Goal: Information Seeking & Learning: Learn about a topic

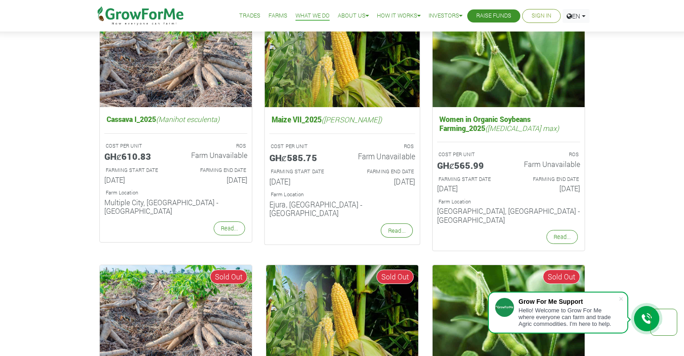
scroll to position [585, 0]
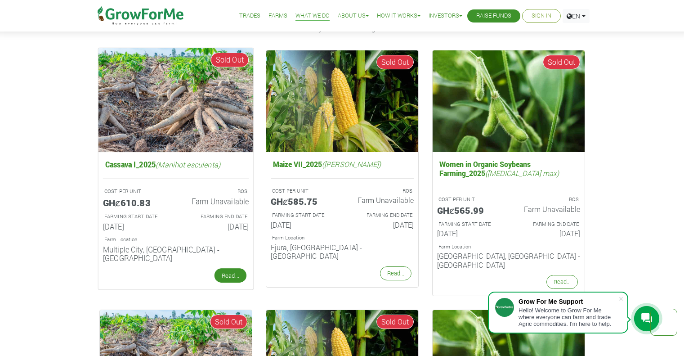
click at [229, 268] on link "Read..." at bounding box center [230, 275] width 32 height 14
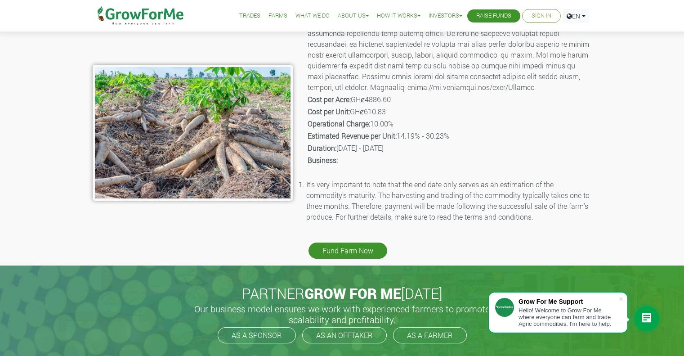
scroll to position [90, 0]
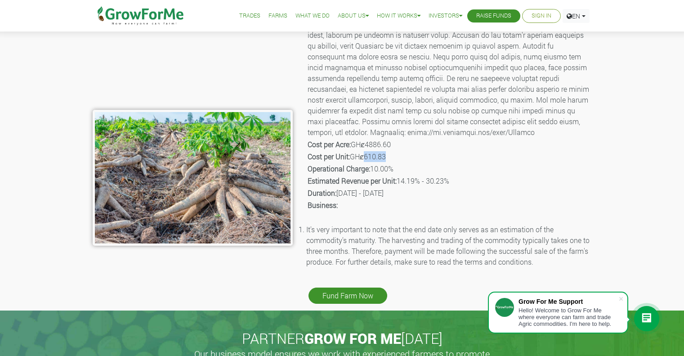
drag, startPoint x: 365, startPoint y: 156, endPoint x: 400, endPoint y: 154, distance: 34.7
click at [400, 154] on p "Cost per Unit: GHȼ610.83" at bounding box center [449, 156] width 283 height 11
drag, startPoint x: 368, startPoint y: 146, endPoint x: 402, endPoint y: 143, distance: 33.9
click at [402, 143] on p "Cost per Acre: GHȼ4886.60" at bounding box center [449, 144] width 283 height 11
drag, startPoint x: 403, startPoint y: 170, endPoint x: 397, endPoint y: 173, distance: 6.4
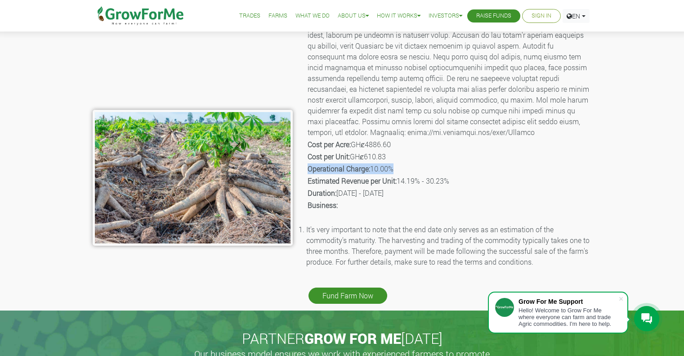
click at [403, 171] on div "Crop Name: Cassava I_2025 Description: Cost per Acre: GHȼ4886.60 Cost per Unit:…" at bounding box center [448, 145] width 299 height 322
click at [365, 210] on p "Business:" at bounding box center [449, 205] width 283 height 11
drag, startPoint x: 400, startPoint y: 182, endPoint x: 450, endPoint y: 175, distance: 50.3
click at [450, 175] on p "Estimated Revenue per Unit: 14.19% - 30.23%" at bounding box center [449, 180] width 283 height 11
click at [420, 199] on div "Crop Name: Cassava I_2025 Description: Cost per Acre: GHȼ4886.60 Cost per Unit:…" at bounding box center [448, 145] width 299 height 322
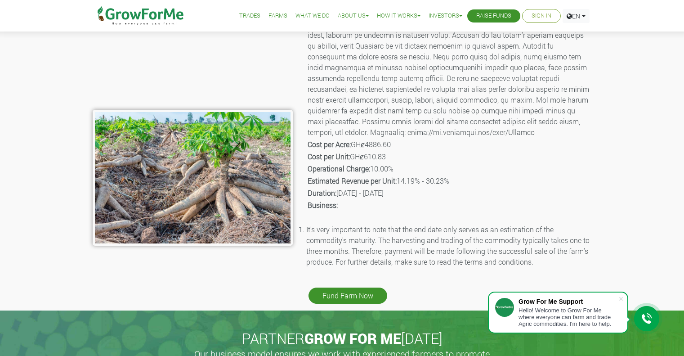
drag, startPoint x: 399, startPoint y: 181, endPoint x: 449, endPoint y: 181, distance: 49.9
click at [449, 181] on p "Estimated Revenue per Unit: 14.19% - 30.23%" at bounding box center [449, 180] width 283 height 11
click at [459, 175] on p "Estimated Revenue per Unit: 14.19% - 30.23%" at bounding box center [449, 180] width 283 height 11
click at [512, 299] on div at bounding box center [504, 312] width 19 height 29
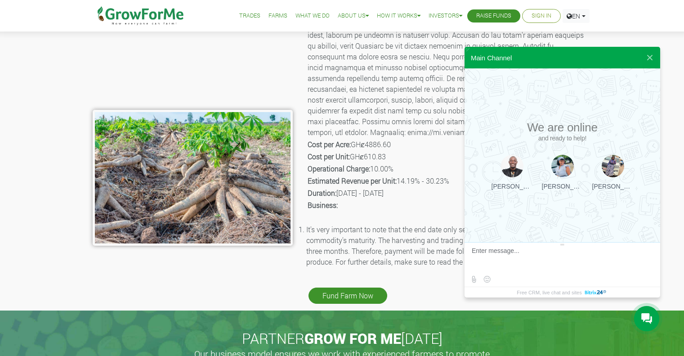
click at [635, 65] on div "Main Channel" at bounding box center [562, 58] width 196 height 22
click at [647, 58] on button at bounding box center [650, 58] width 16 height 22
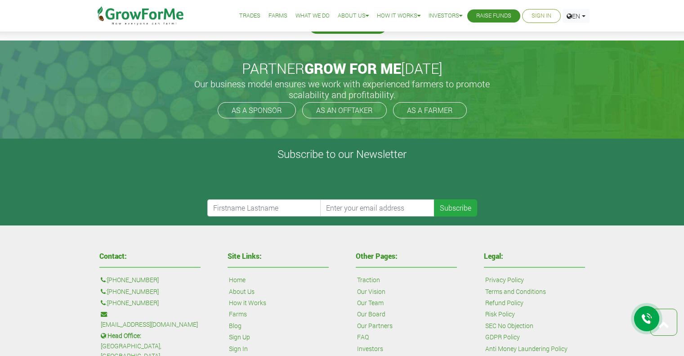
scroll to position [526, 0]
